Goal: Navigation & Orientation: Understand site structure

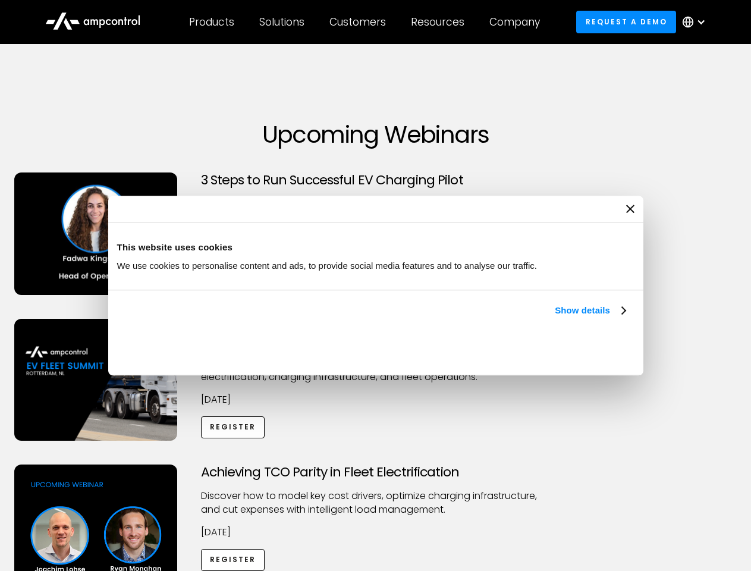
click at [555, 318] on link "Show details" at bounding box center [590, 310] width 70 height 14
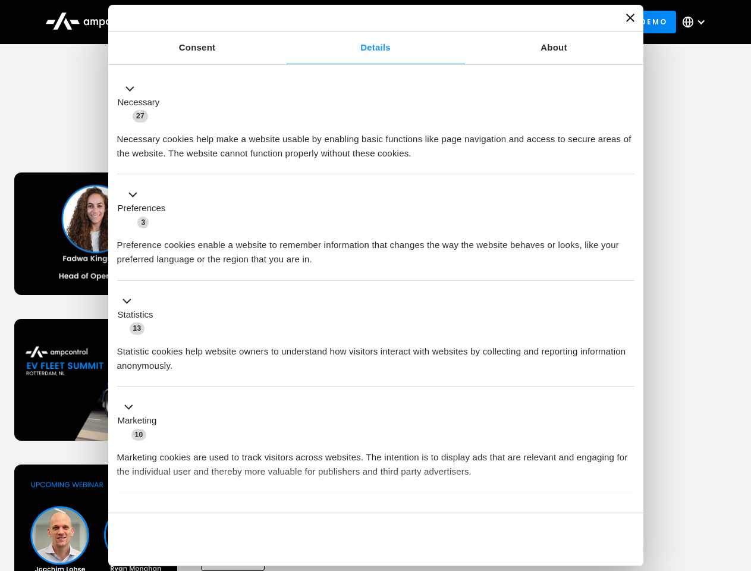
click at [627, 161] on div "Necessary cookies help make a website usable by enabling basic functions like p…" at bounding box center [375, 141] width 517 height 37
click at [738, 479] on div "Achieving TCO Parity in Fleet Electrification Discover how to model key cost dr…" at bounding box center [375, 558] width 747 height 187
click at [366, 22] on div "Customers" at bounding box center [357, 21] width 57 height 13
click at [211, 22] on div "Products" at bounding box center [211, 21] width 45 height 13
click at [283, 22] on div "Solutions" at bounding box center [281, 21] width 45 height 13
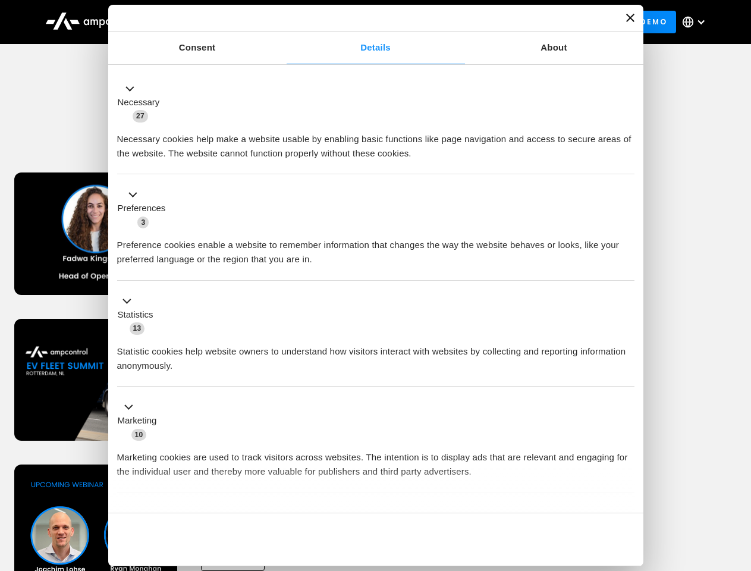
click at [360, 22] on div "Customers" at bounding box center [357, 21] width 57 height 13
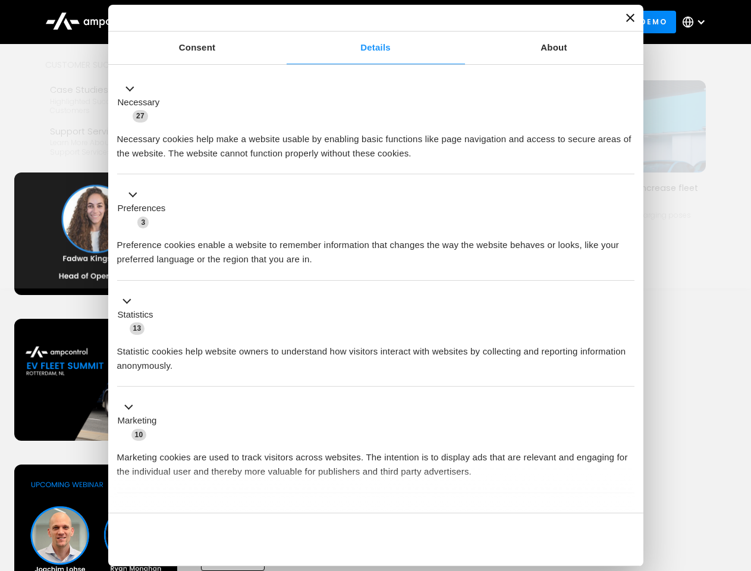
click at [440, 22] on div "Resources" at bounding box center [438, 21] width 54 height 13
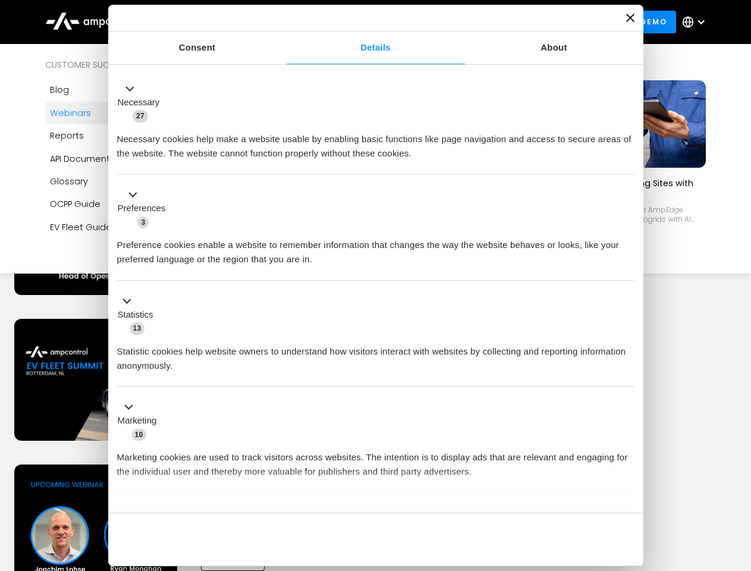
click at [519, 22] on div "Company" at bounding box center [514, 21] width 51 height 13
